Goal: Task Accomplishment & Management: Use online tool/utility

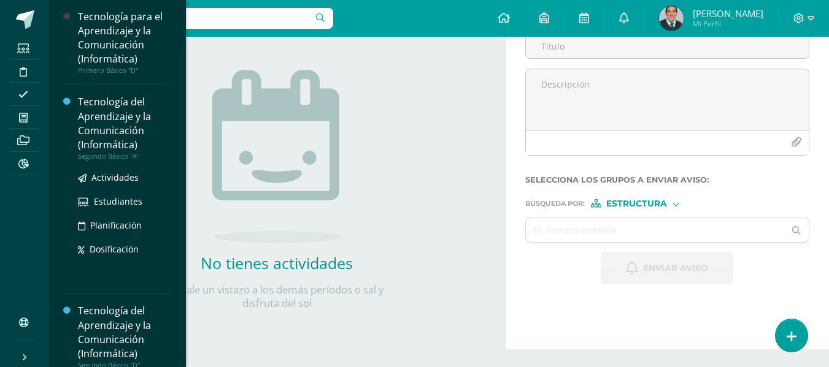
click at [104, 134] on div "Tecnología del Aprendizaje y la Comunicación (Informática)" at bounding box center [124, 123] width 93 height 56
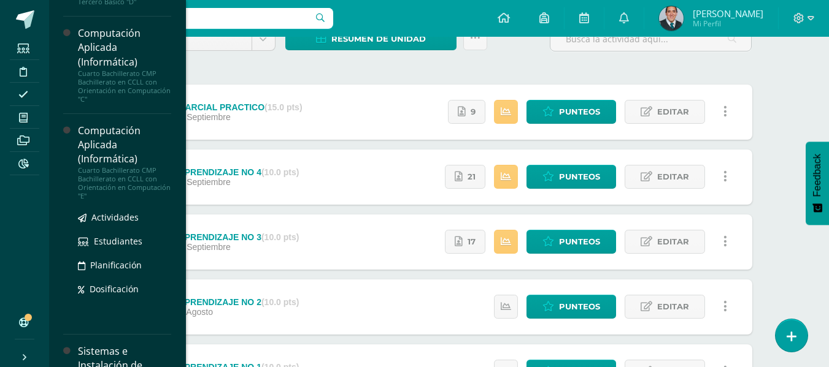
scroll to position [668, 0]
click at [136, 201] on div "Cuarto Bachillerato CMP Bachillerato en CCLL con Orientación en Computación "E"" at bounding box center [124, 183] width 93 height 34
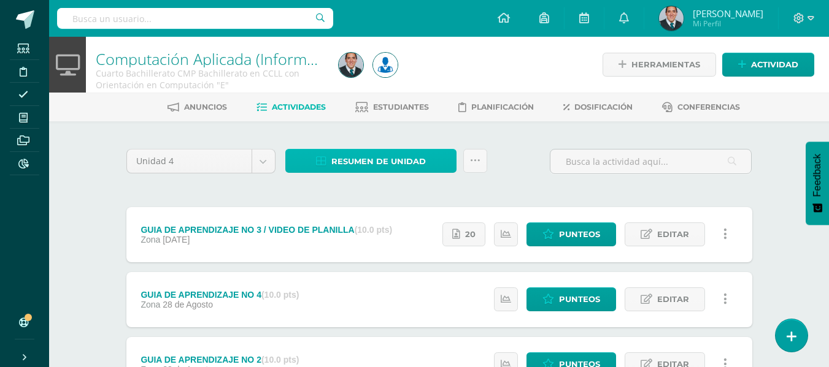
click at [373, 162] on span "Resumen de unidad" at bounding box center [378, 161] width 94 height 23
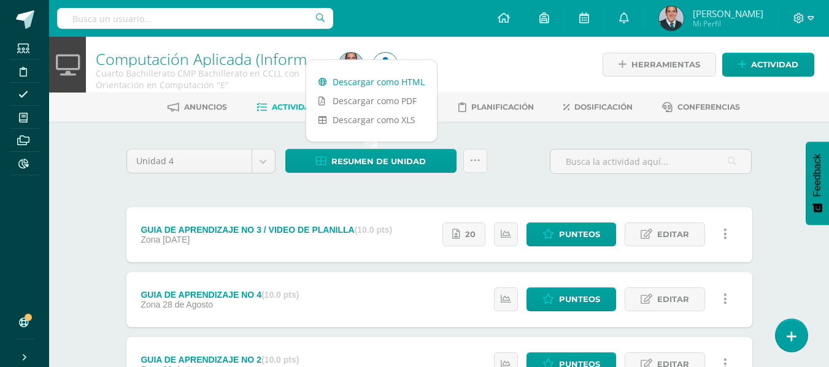
click at [378, 77] on link "Descargar como HTML" at bounding box center [371, 81] width 131 height 19
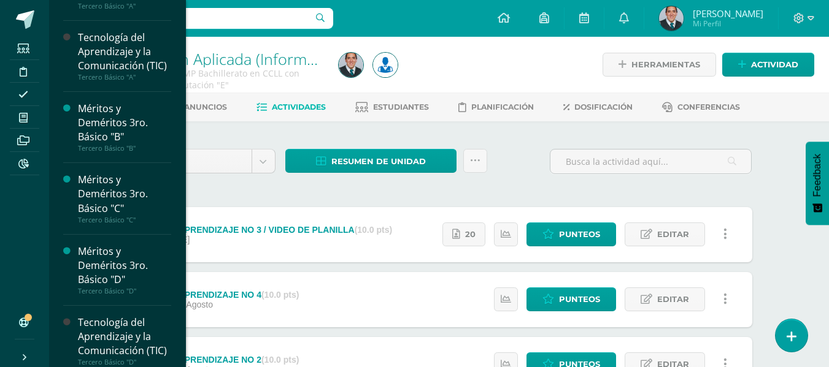
scroll to position [309, 0]
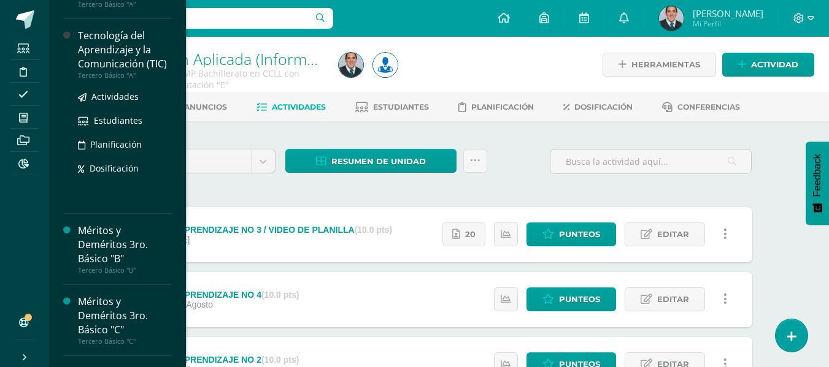
click at [131, 59] on div "Tecnología del Aprendizaje y la Comunicación (TIC)" at bounding box center [124, 50] width 93 height 42
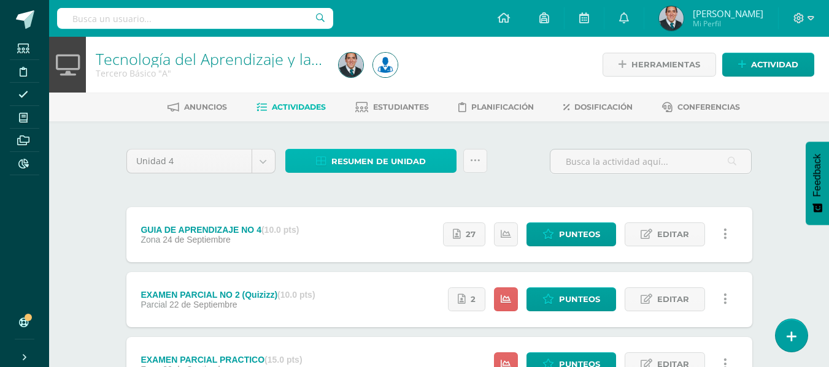
click at [367, 161] on span "Resumen de unidad" at bounding box center [378, 161] width 94 height 23
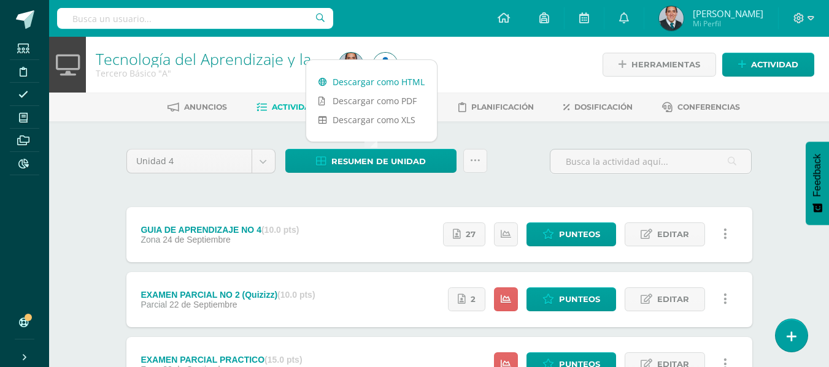
click at [375, 79] on link "Descargar como HTML" at bounding box center [371, 81] width 131 height 19
click at [204, 20] on input "text" at bounding box center [195, 18] width 276 height 21
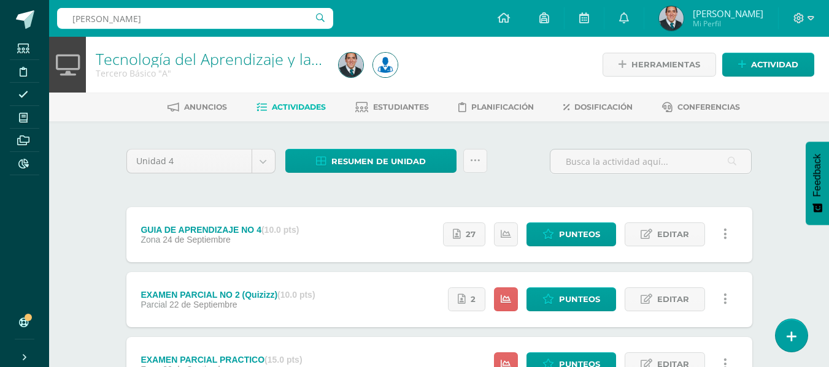
type input "mario marcos"
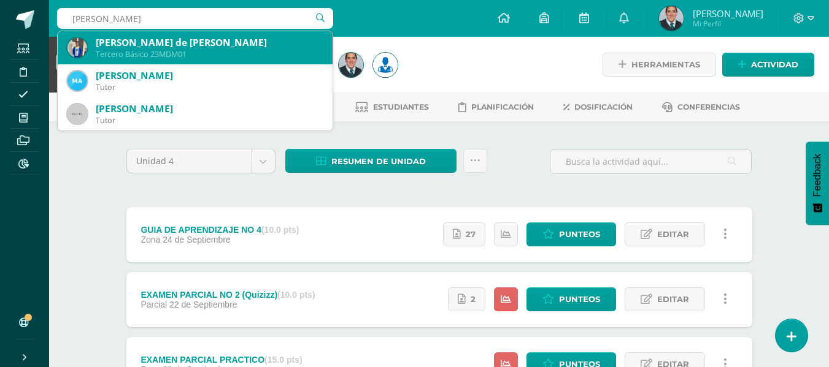
click at [200, 50] on div "Tercero Básico 23MDM01" at bounding box center [209, 54] width 227 height 10
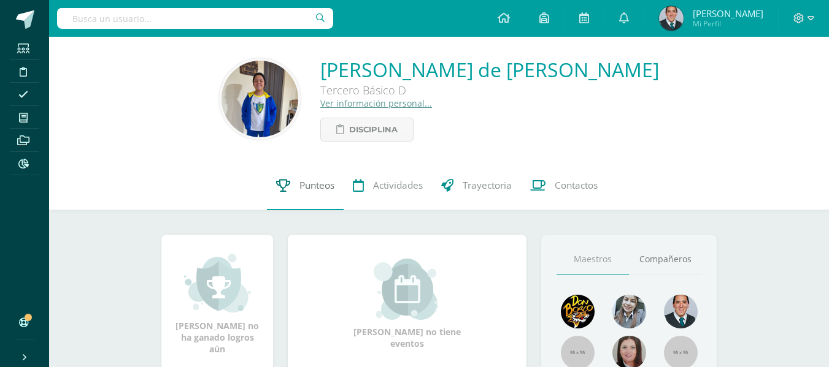
click at [316, 183] on span "Punteos" at bounding box center [316, 185] width 35 height 13
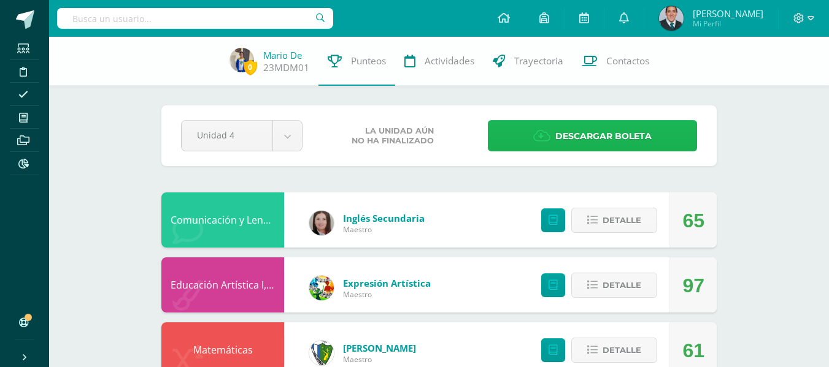
click at [648, 132] on span "Descargar boleta" at bounding box center [603, 136] width 96 height 30
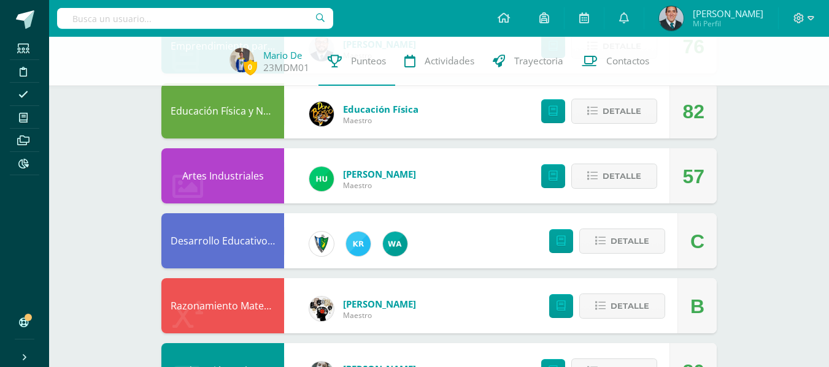
scroll to position [307, 0]
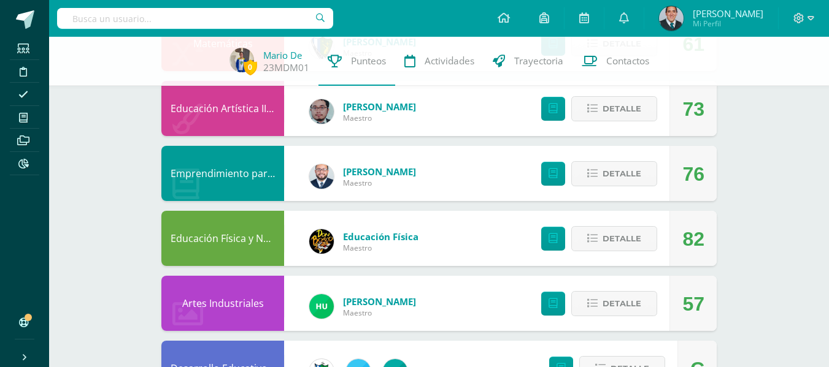
click at [346, 170] on link "[PERSON_NAME]" at bounding box center [379, 172] width 73 height 12
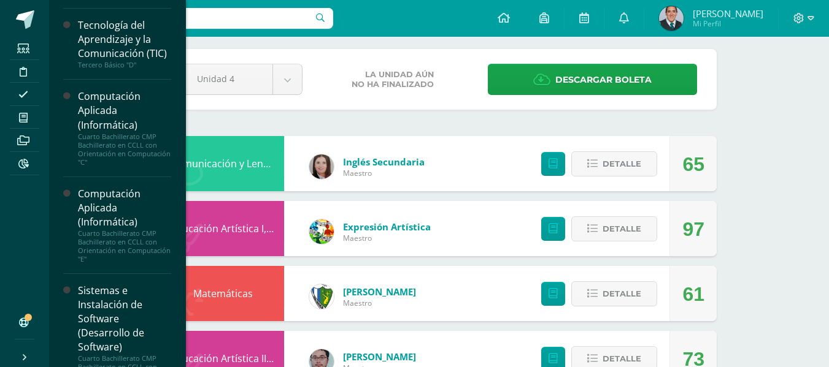
scroll to position [776, 0]
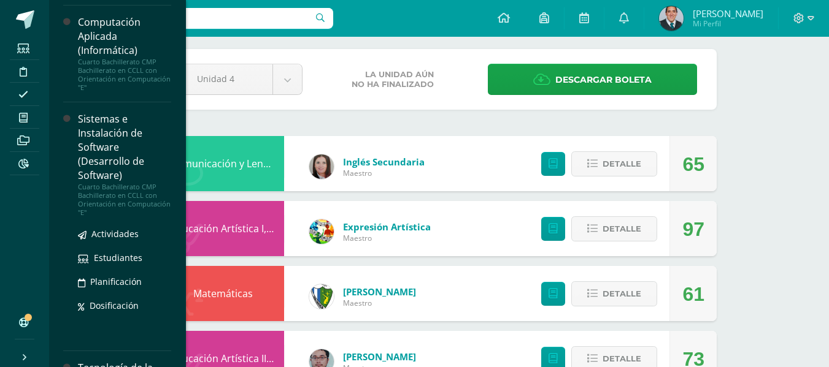
click at [125, 217] on div "Cuarto Bachillerato CMP Bachillerato en CCLL con Orientación en Computación "E"" at bounding box center [124, 200] width 93 height 34
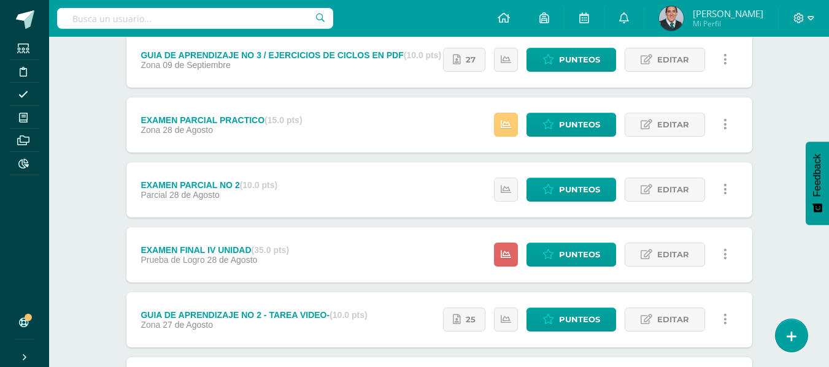
scroll to position [367, 0]
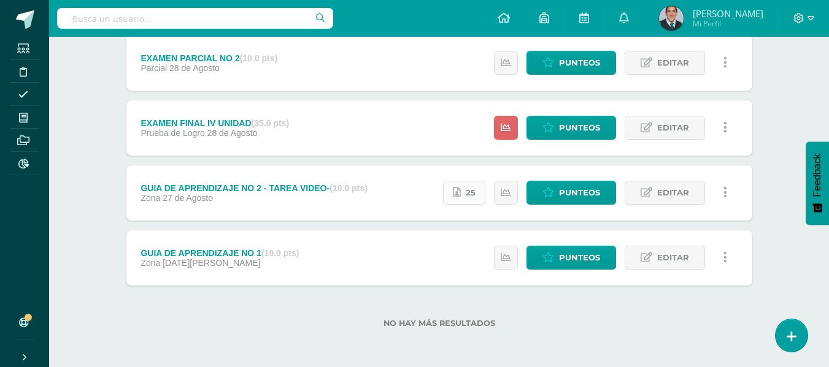
click at [473, 194] on span "25" at bounding box center [470, 193] width 10 height 23
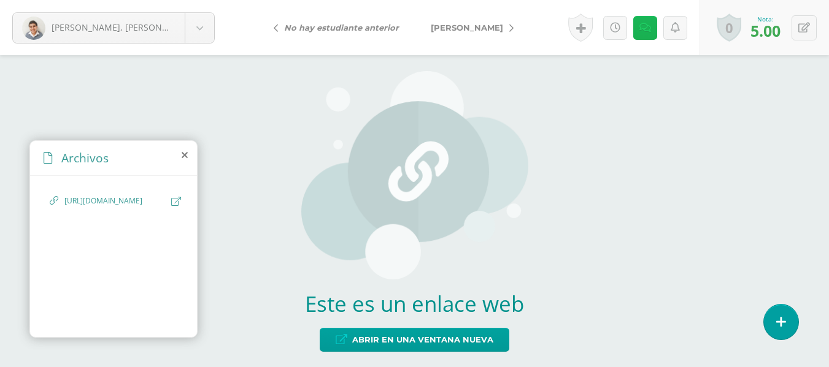
click at [646, 28] on icon at bounding box center [645, 28] width 12 height 10
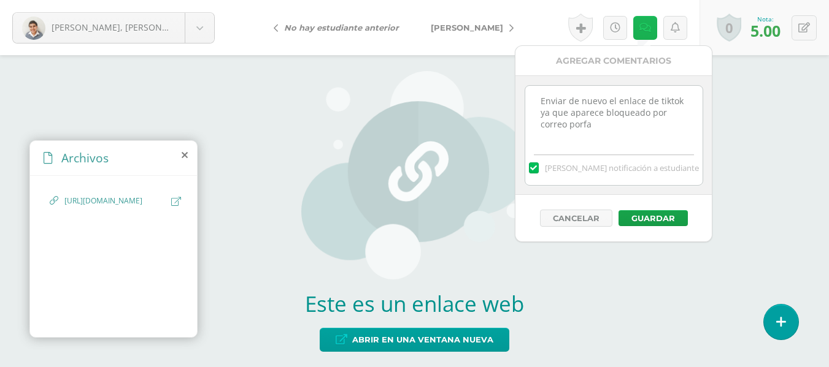
click at [646, 28] on icon at bounding box center [645, 28] width 12 height 10
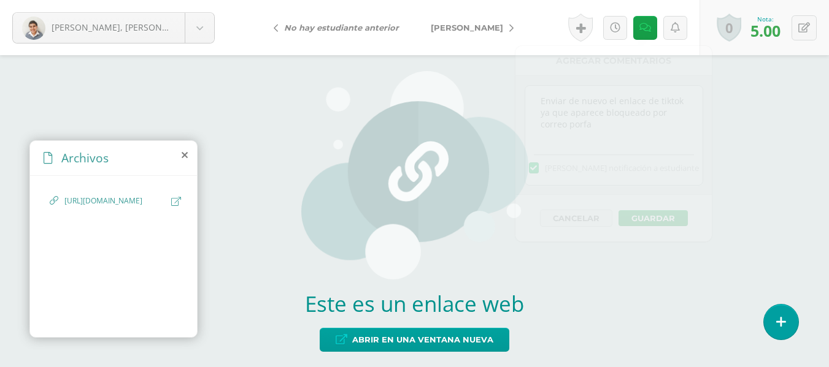
click at [181, 201] on icon at bounding box center [176, 201] width 10 height 9
click at [453, 25] on span "[PERSON_NAME]" at bounding box center [467, 28] width 72 height 10
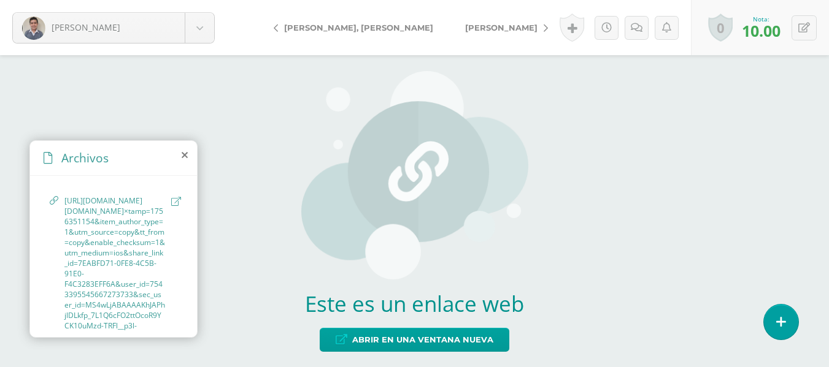
click at [171, 201] on icon at bounding box center [176, 201] width 10 height 9
